Goal: Information Seeking & Learning: Learn about a topic

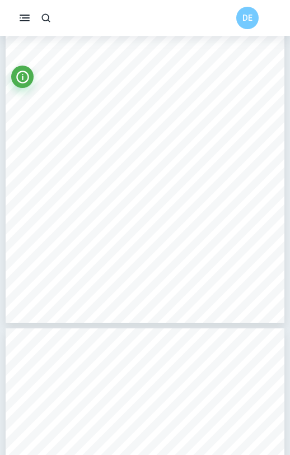
scroll to position [2275, 0]
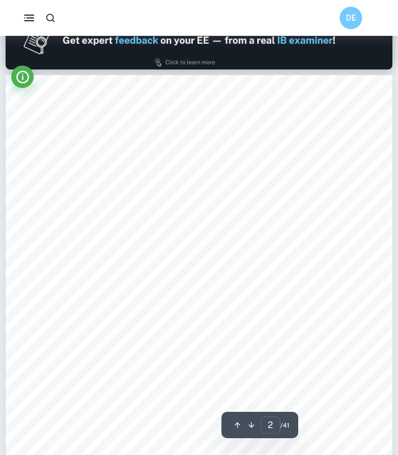
scroll to position [513, 0]
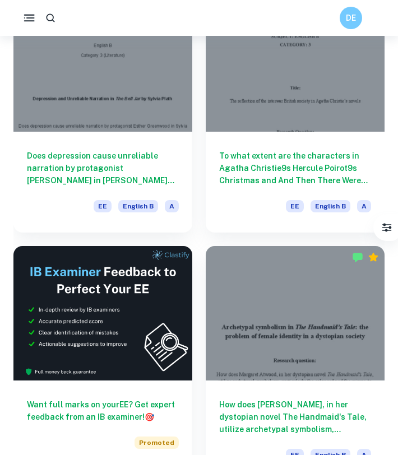
scroll to position [79, 0]
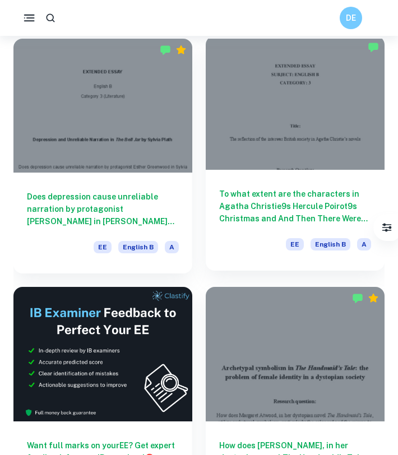
click at [257, 141] on div at bounding box center [295, 103] width 179 height 134
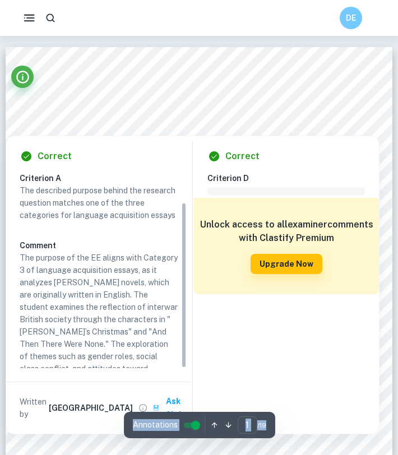
scroll to position [35, 0]
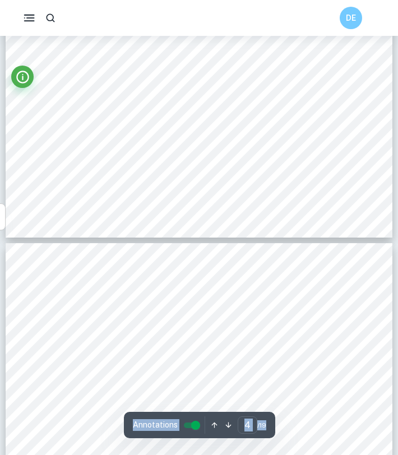
type input "5"
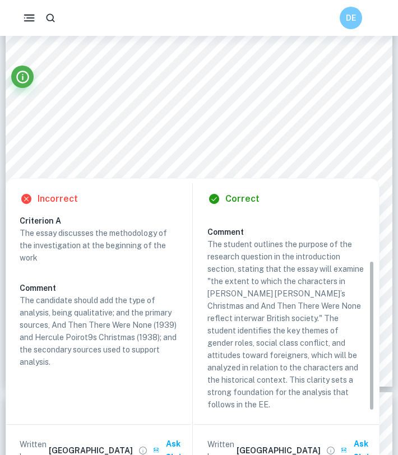
scroll to position [60, 0]
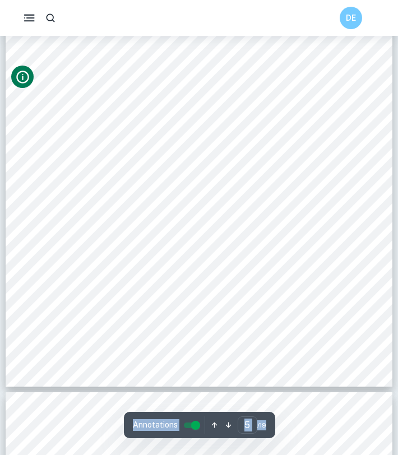
click at [26, 73] on icon "Info" at bounding box center [22, 77] width 13 height 13
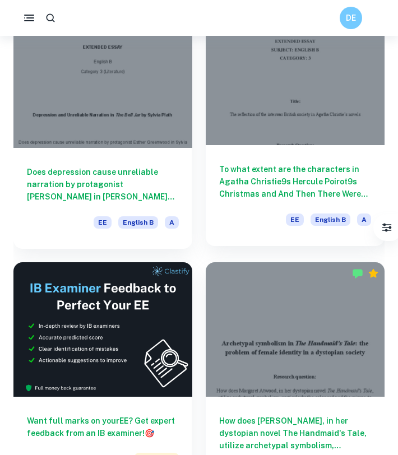
scroll to position [101, 0]
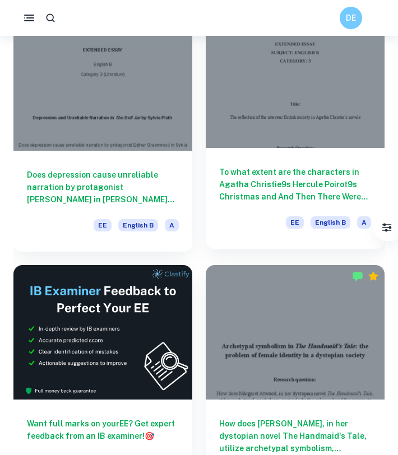
click at [290, 120] on div at bounding box center [295, 81] width 179 height 134
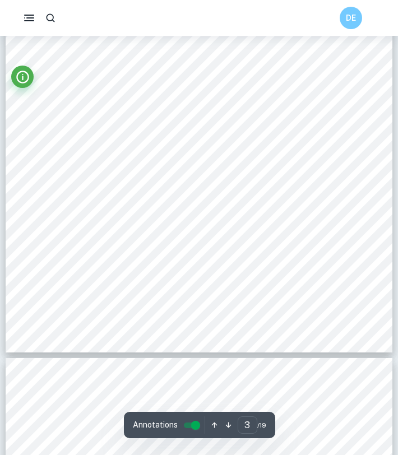
type input "4"
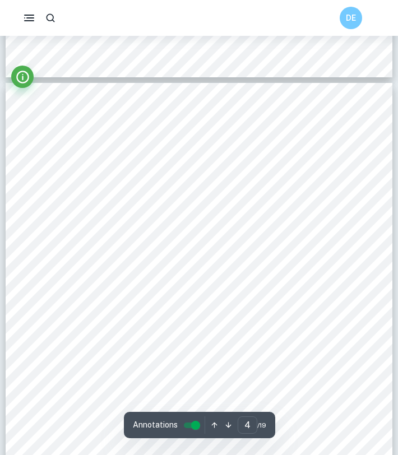
scroll to position [1758, 0]
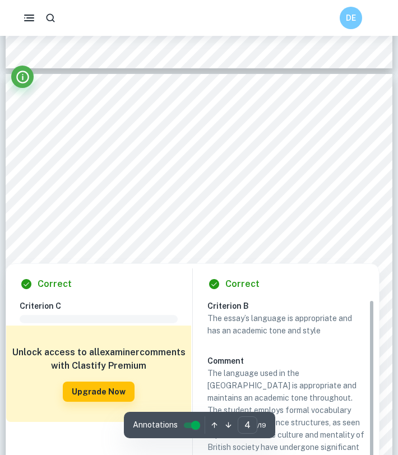
click at [198, 235] on div at bounding box center [198, 238] width 293 height 27
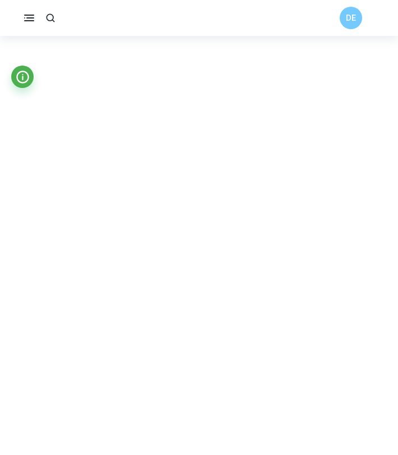
scroll to position [1849, 0]
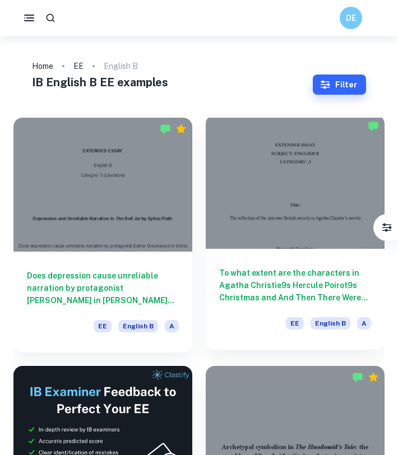
click at [290, 175] on div at bounding box center [295, 182] width 179 height 134
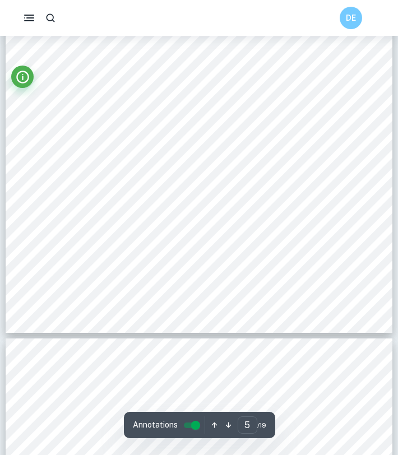
scroll to position [2598, 0]
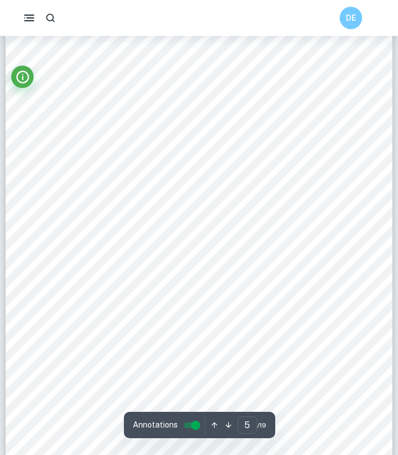
scroll to position [2364, 0]
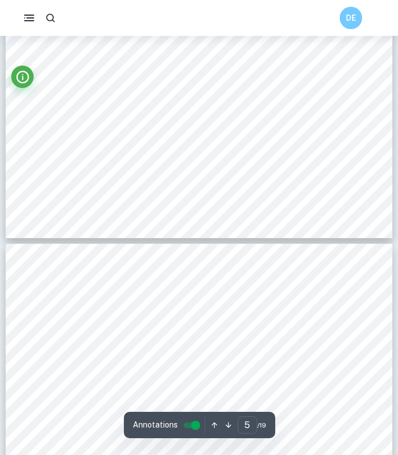
type input "4"
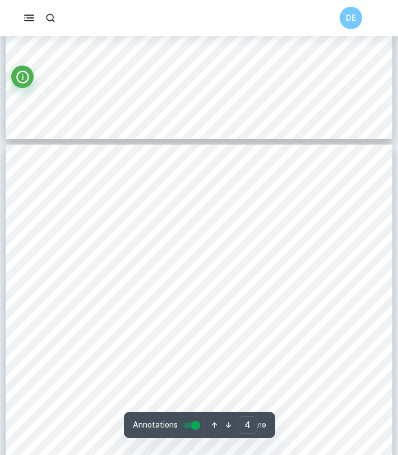
scroll to position [1679, 0]
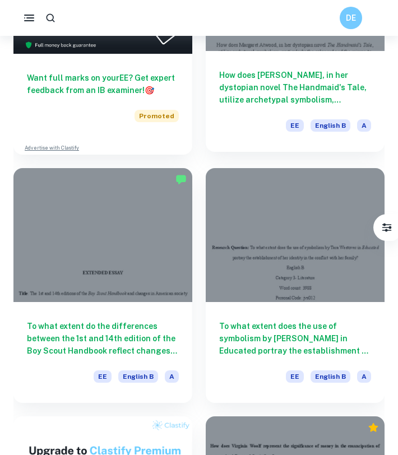
scroll to position [444, 0]
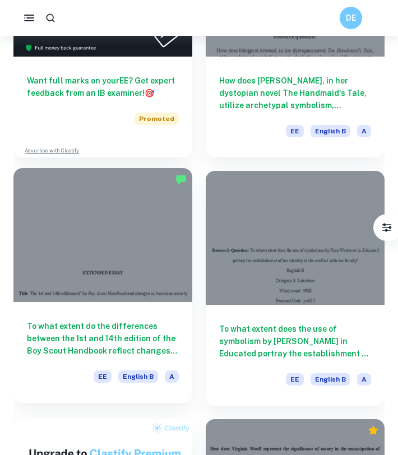
click at [84, 274] on div at bounding box center [102, 235] width 179 height 134
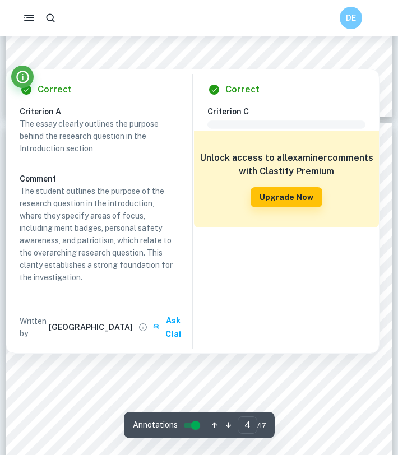
scroll to position [1584, 0]
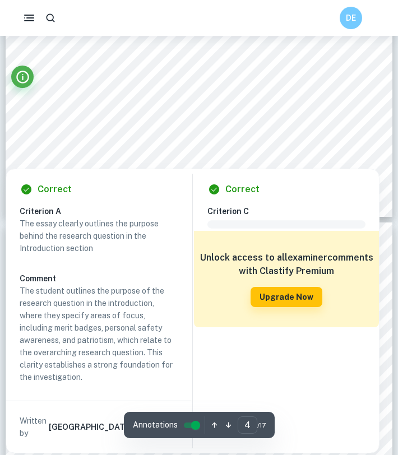
type input "3"
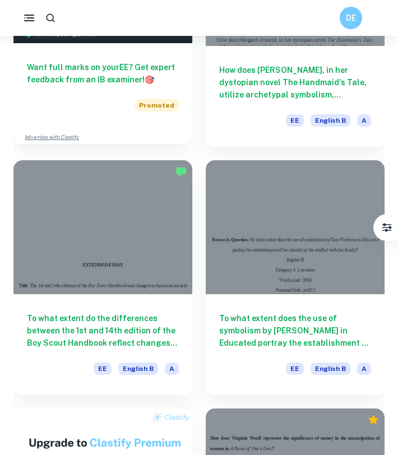
scroll to position [453, 0]
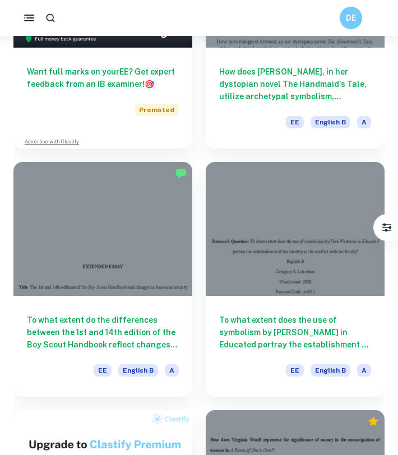
drag, startPoint x: 133, startPoint y: 215, endPoint x: 155, endPoint y: 0, distance: 215.7
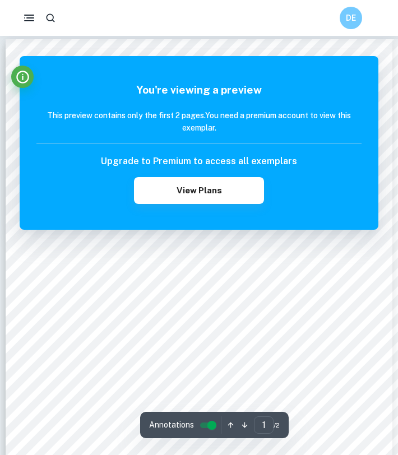
scroll to position [724, 0]
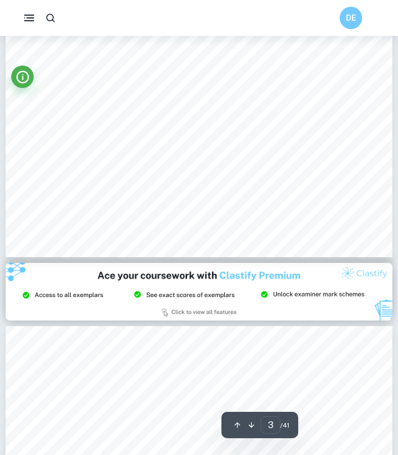
scroll to position [1006, 0]
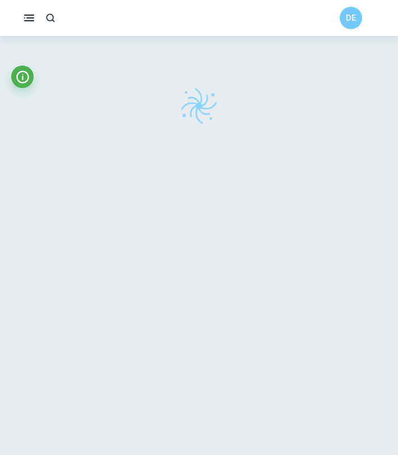
scroll to position [25, 0]
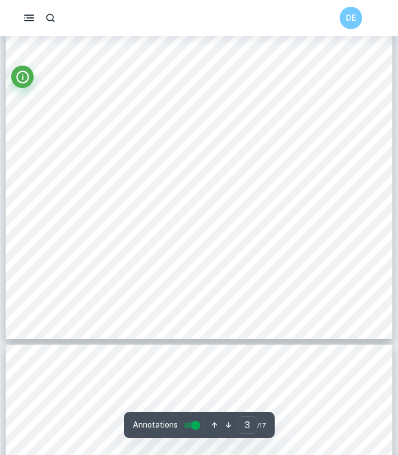
type input "4"
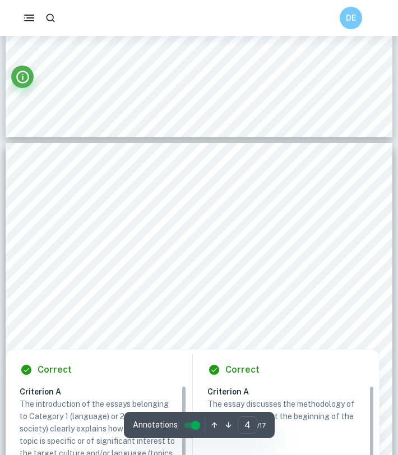
scroll to position [1688, 0]
